Goal: Check status

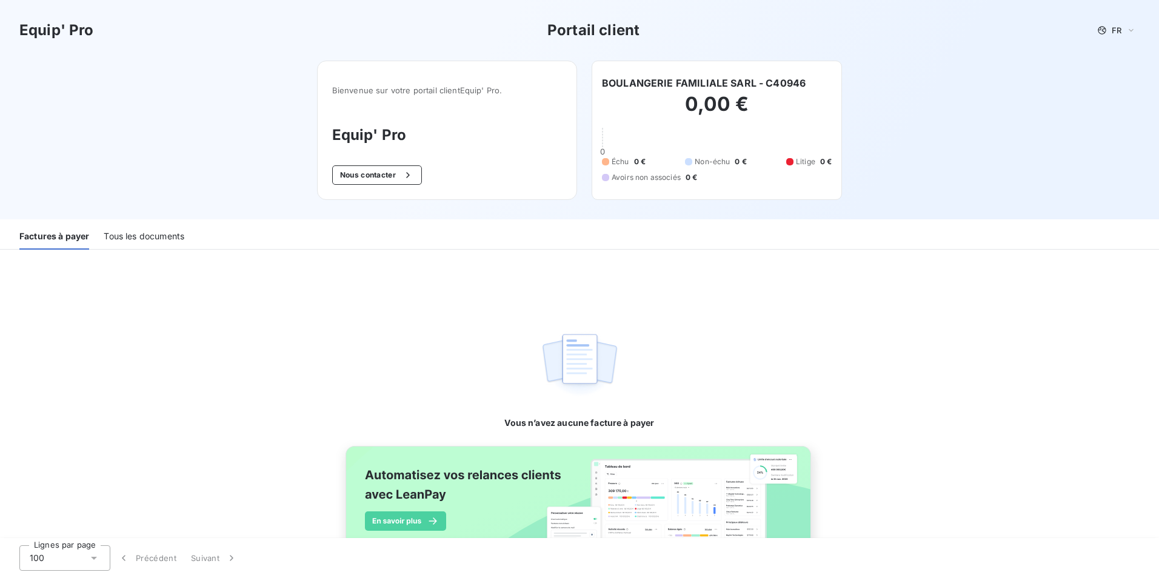
drag, startPoint x: 144, startPoint y: 233, endPoint x: 57, endPoint y: 242, distance: 87.7
click at [57, 240] on div "Factures à payer Tous les documents" at bounding box center [579, 236] width 1159 height 25
click at [59, 235] on div "Factures à payer" at bounding box center [54, 236] width 70 height 25
click at [64, 229] on div "Factures à payer" at bounding box center [54, 236] width 70 height 25
click at [653, 468] on img at bounding box center [580, 513] width 490 height 149
